Goal: Information Seeking & Learning: Understand process/instructions

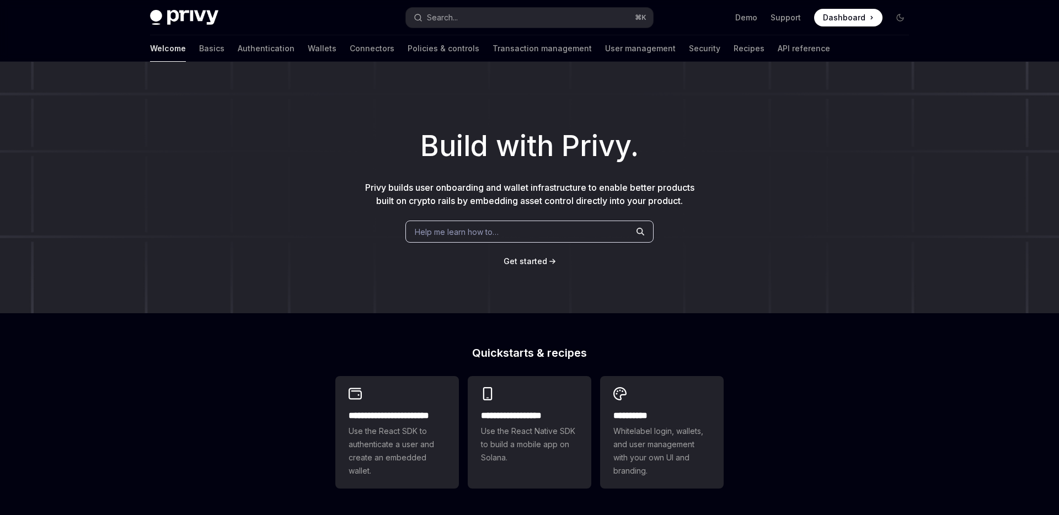
scroll to position [192, 0]
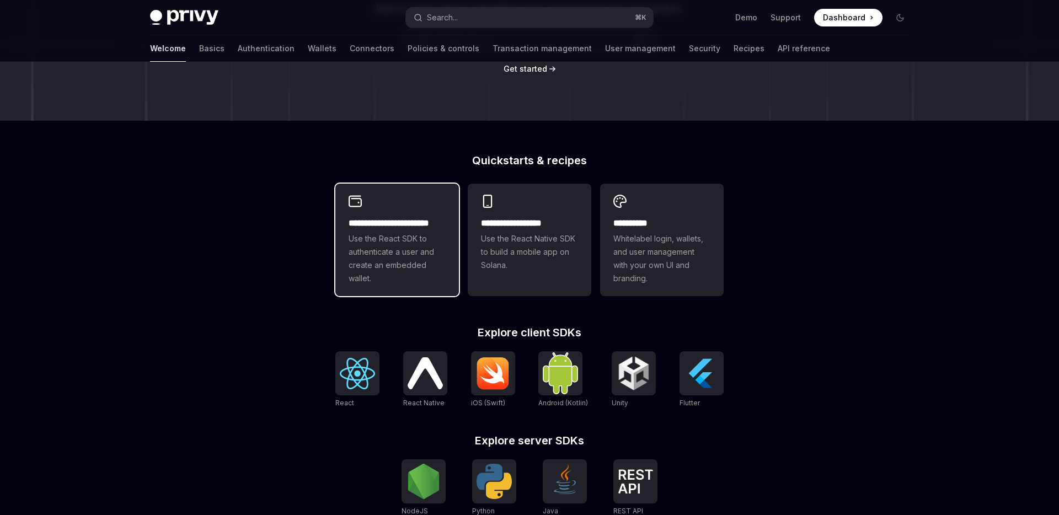
click at [390, 243] on span "Use the React SDK to authenticate a user and create an embedded wallet." at bounding box center [397, 258] width 97 height 53
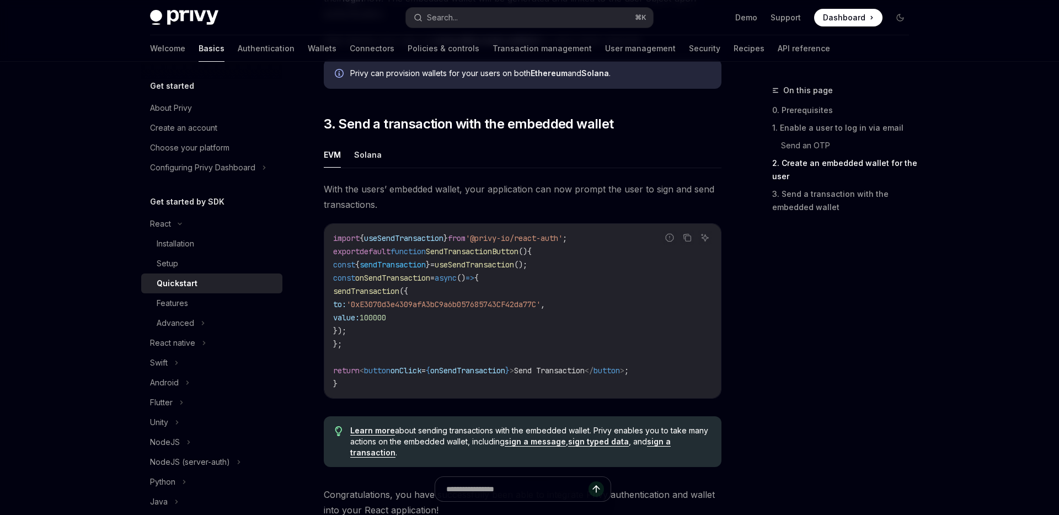
scroll to position [928, 0]
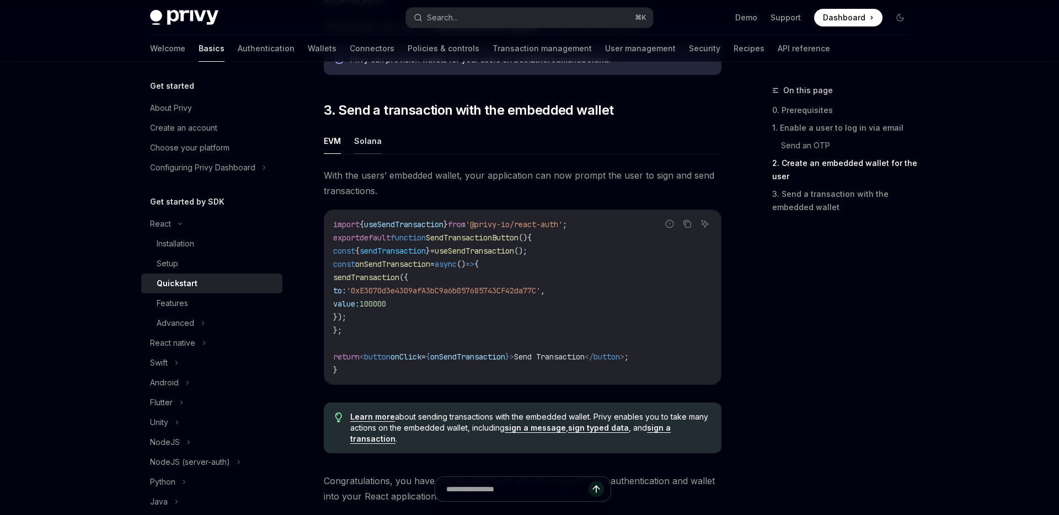
click at [364, 152] on button "Solana" at bounding box center [368, 141] width 28 height 26
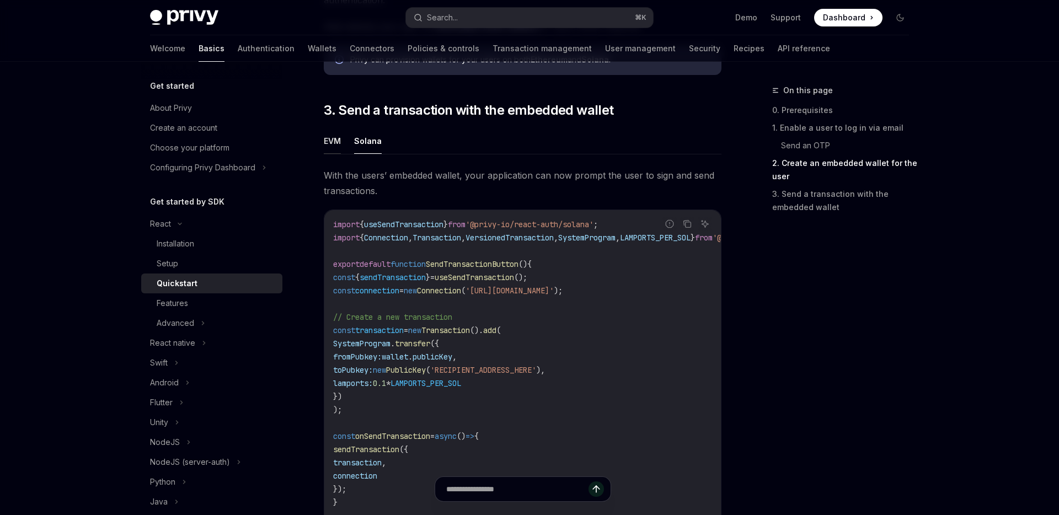
click at [331, 144] on button "EVM" at bounding box center [332, 141] width 17 height 26
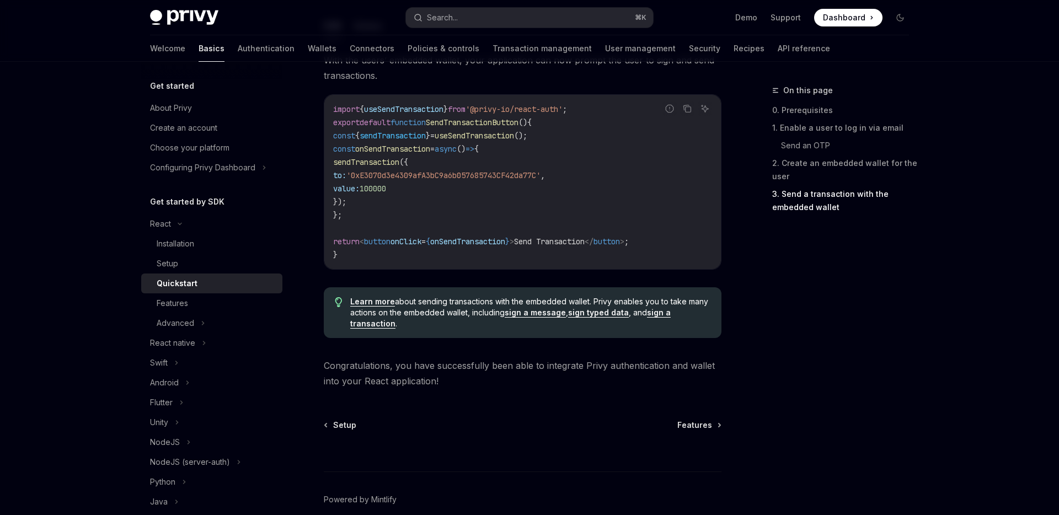
scroll to position [1099, 0]
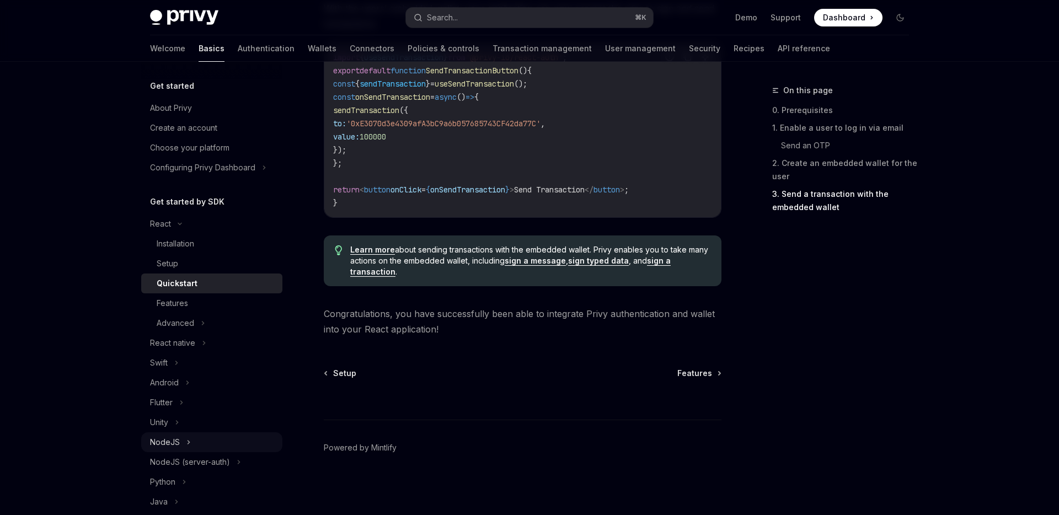
click at [190, 446] on button "NodeJS" at bounding box center [211, 442] width 141 height 20
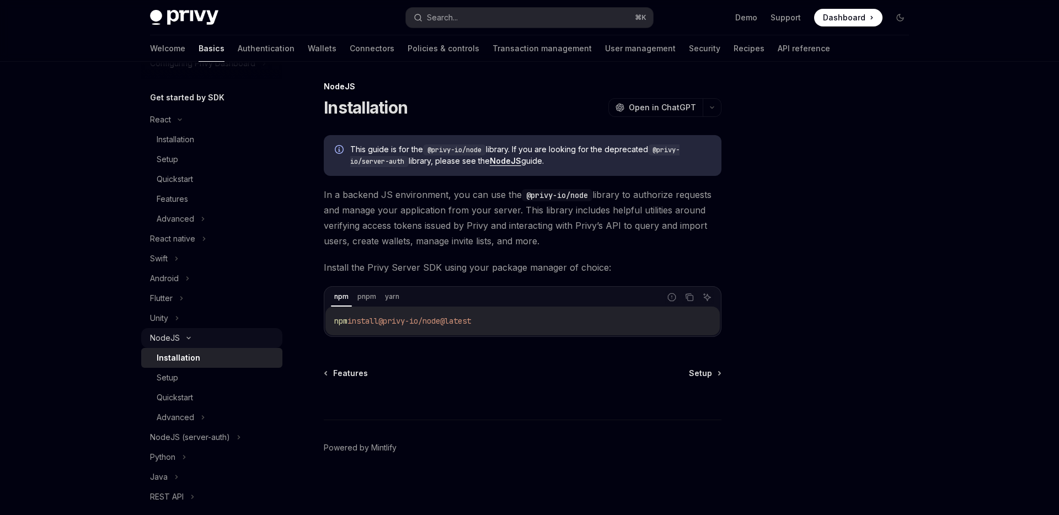
scroll to position [108, 0]
click at [243, 369] on div "Setup" at bounding box center [216, 374] width 119 height 13
type textarea "*"
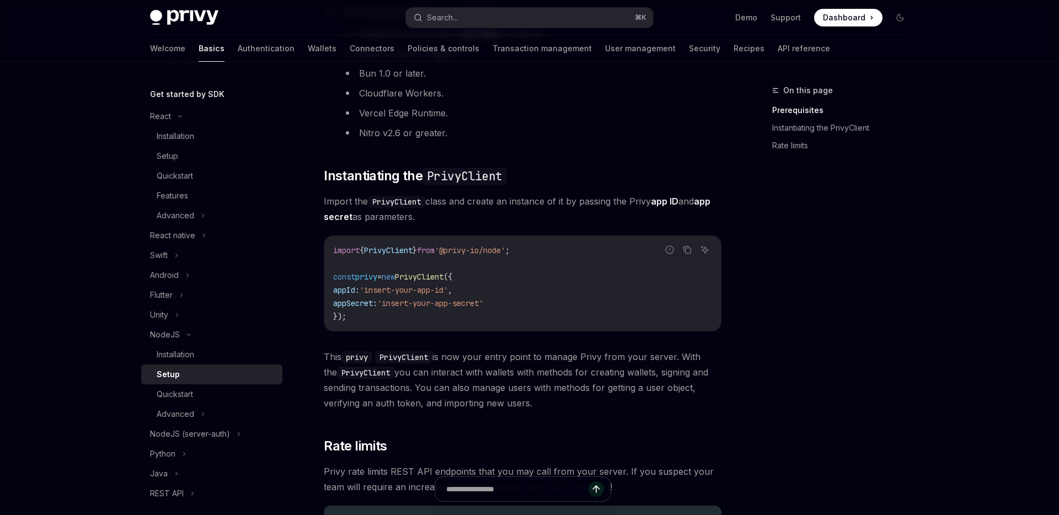
scroll to position [209, 0]
